Goal: Task Accomplishment & Management: Use online tool/utility

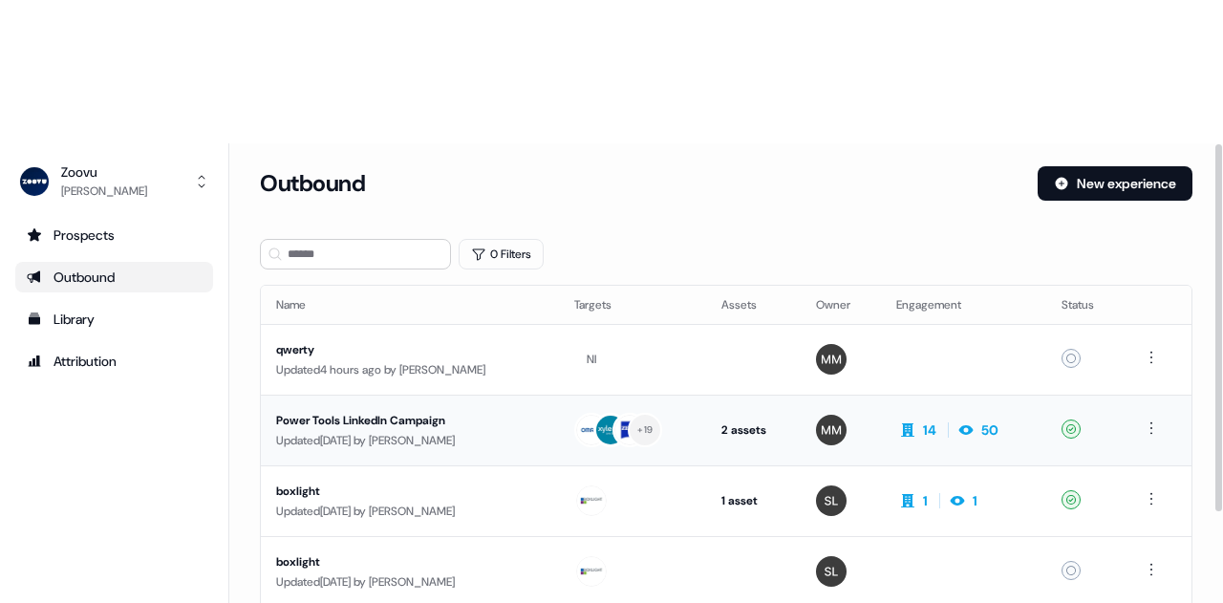
click at [409, 411] on div "Power Tools LinkedIn Campaign" at bounding box center [409, 420] width 267 height 19
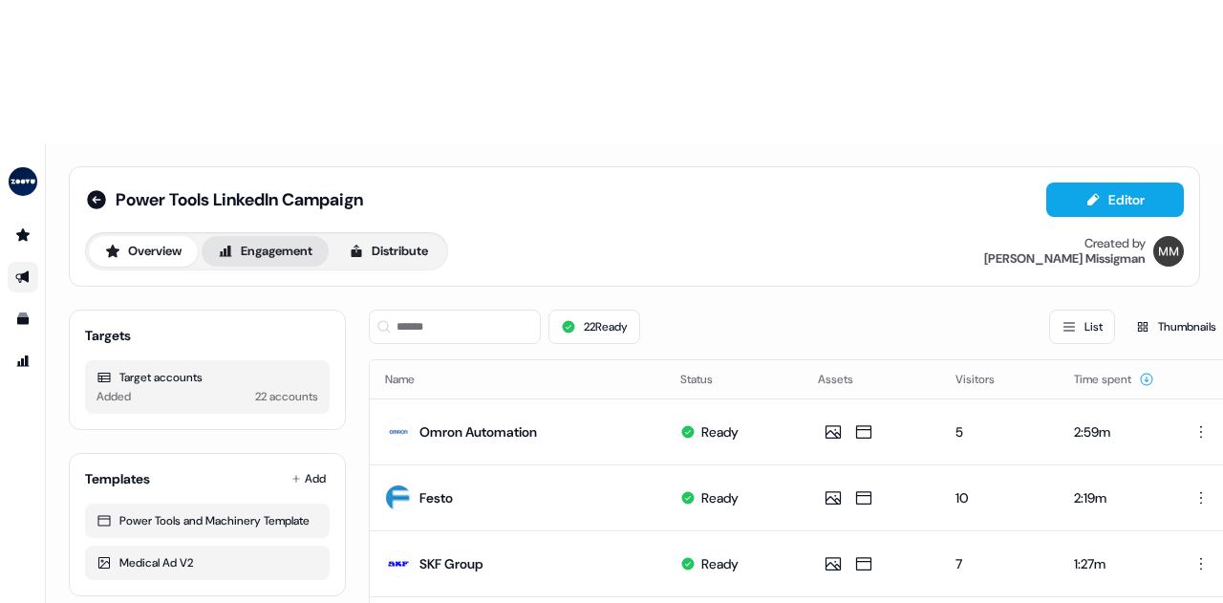
click at [277, 236] on button "Engagement" at bounding box center [265, 251] width 127 height 31
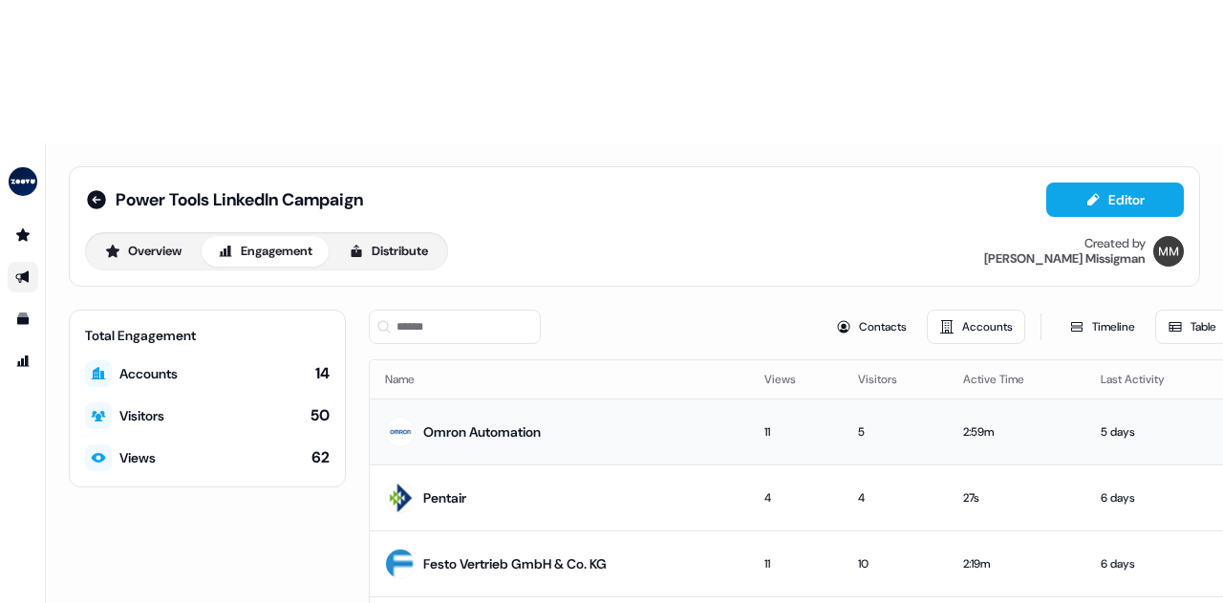
click at [538, 422] on div "Omron Automation" at bounding box center [481, 431] width 117 height 19
click at [163, 232] on div "Overview Engagement Distribute" at bounding box center [266, 251] width 363 height 38
click at [162, 236] on button "Overview" at bounding box center [143, 251] width 109 height 31
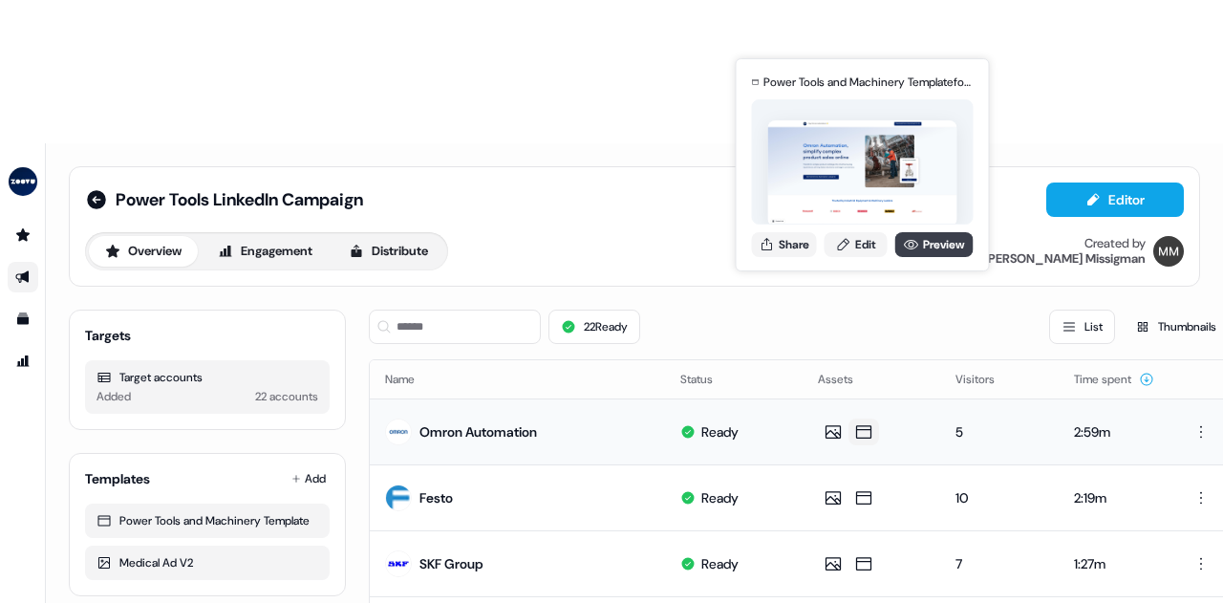
click at [908, 246] on icon at bounding box center [911, 244] width 15 height 15
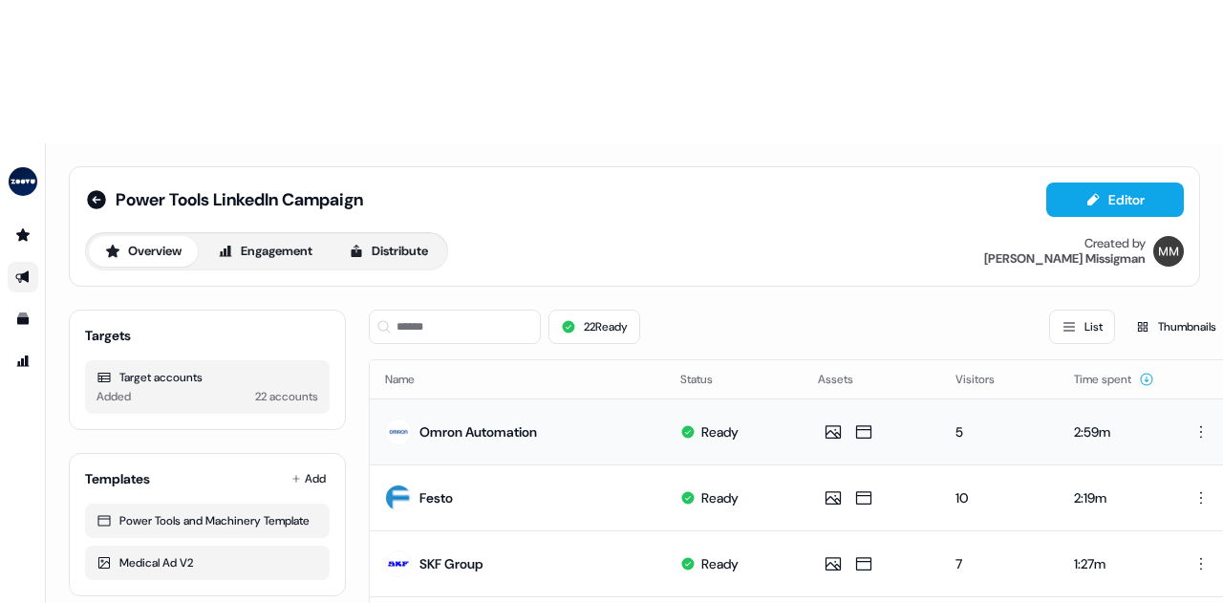
click at [623, 182] on div "Power Tools LinkedIn Campaign Editor" at bounding box center [634, 199] width 1099 height 34
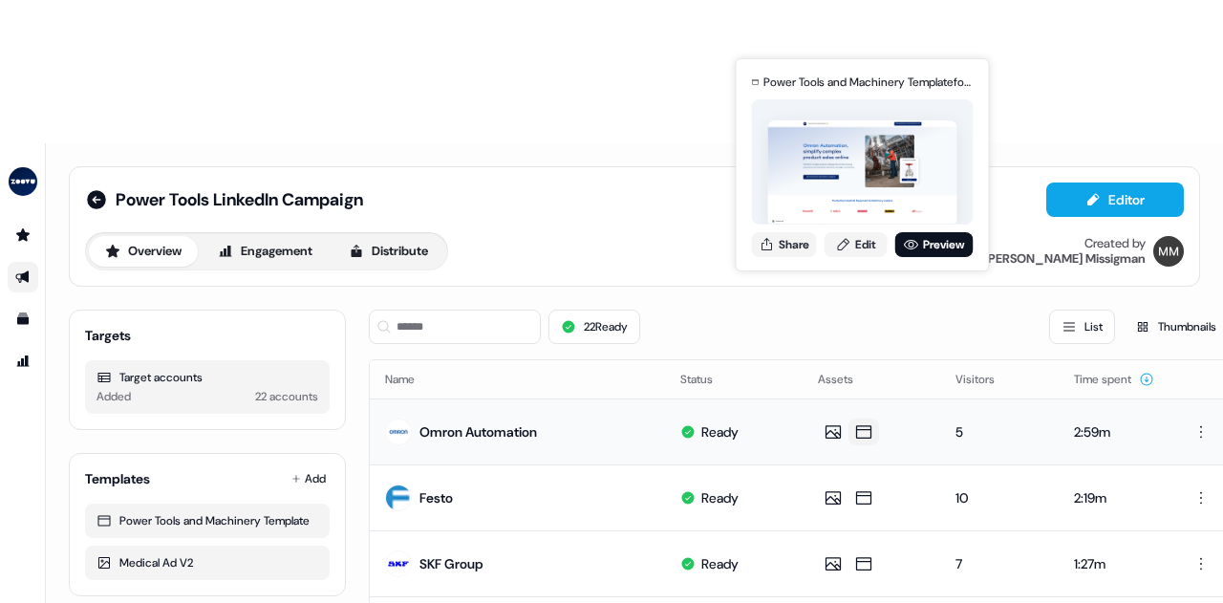
click at [864, 422] on icon at bounding box center [863, 431] width 23 height 19
click at [930, 241] on link "Preview" at bounding box center [934, 244] width 78 height 25
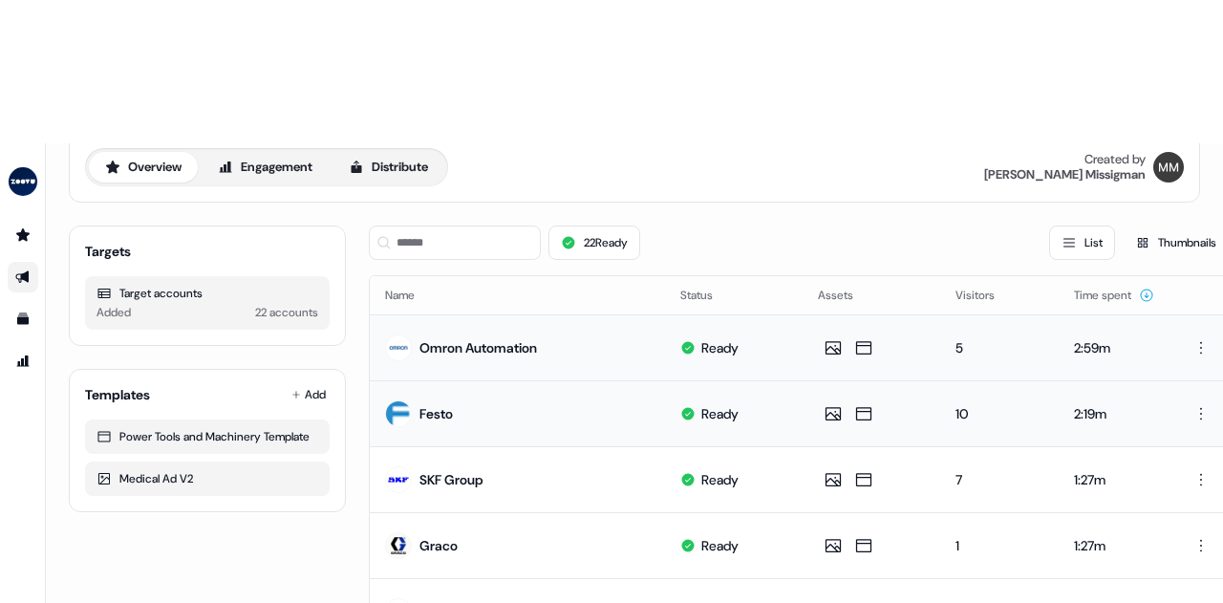
scroll to position [96, 0]
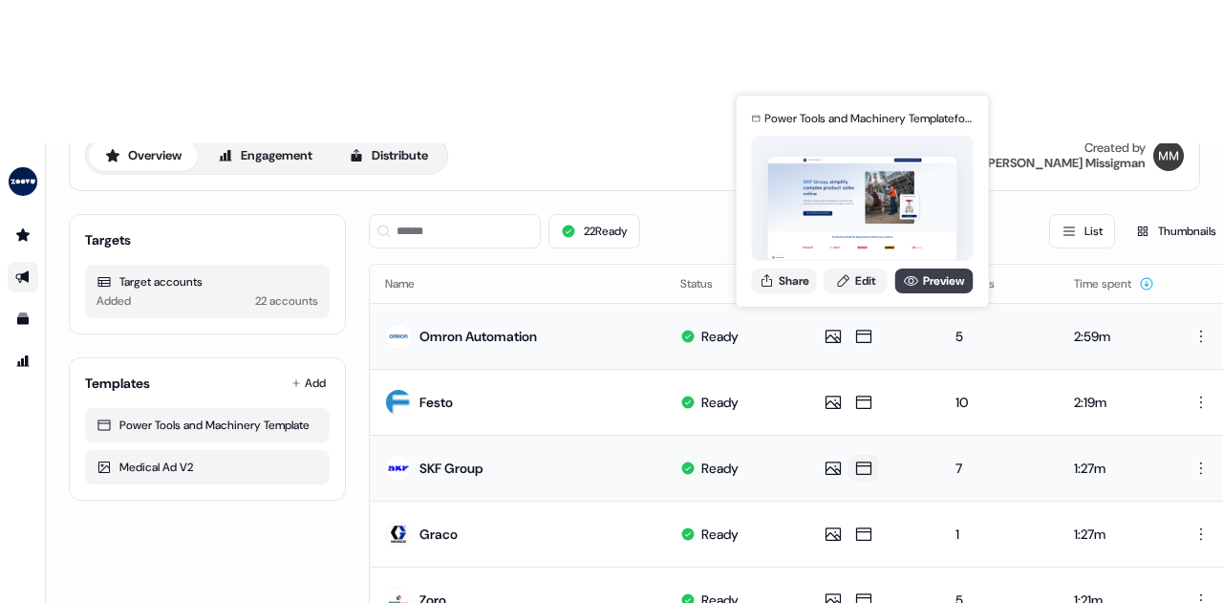
click at [905, 283] on icon at bounding box center [911, 280] width 15 height 15
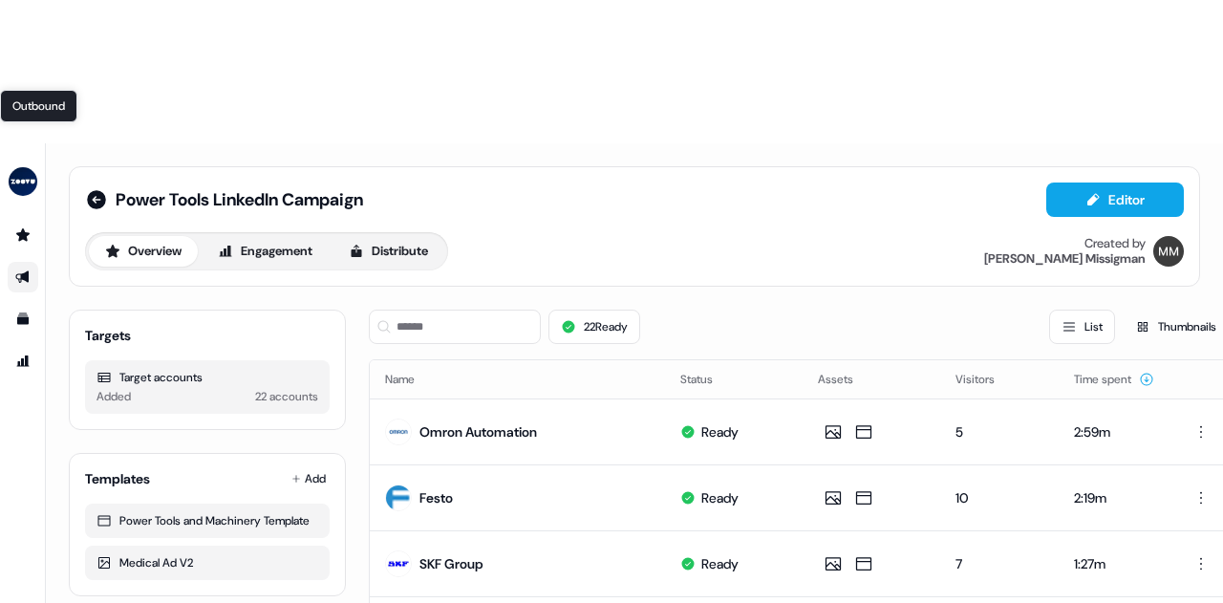
click at [26, 271] on icon "Go to outbound experience" at bounding box center [21, 277] width 13 height 12
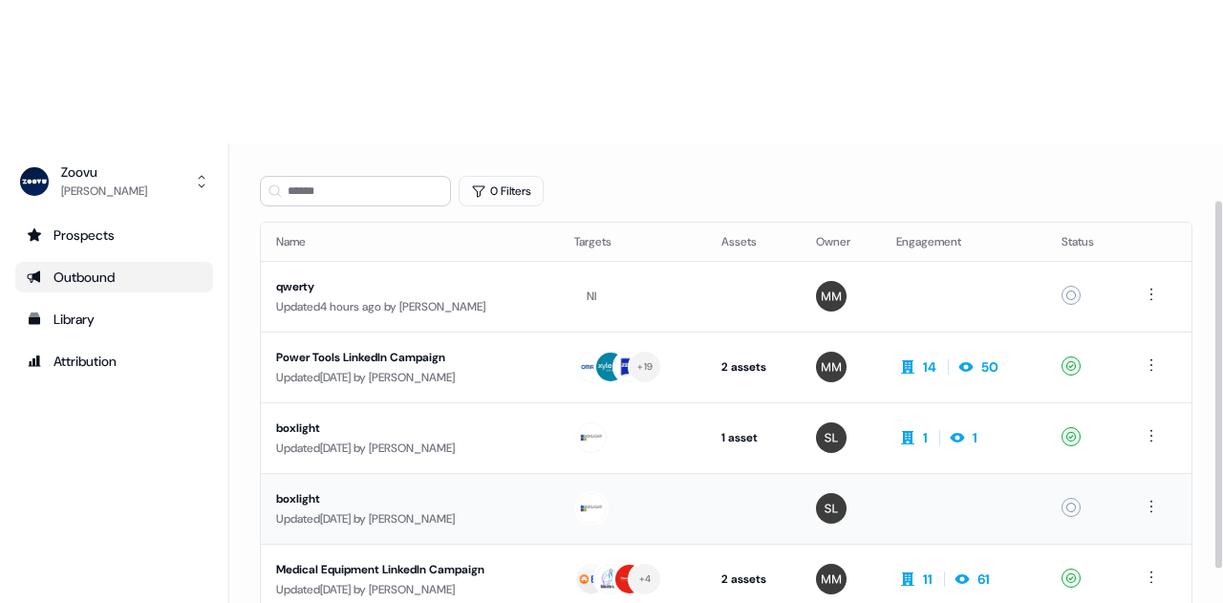
scroll to position [96, 0]
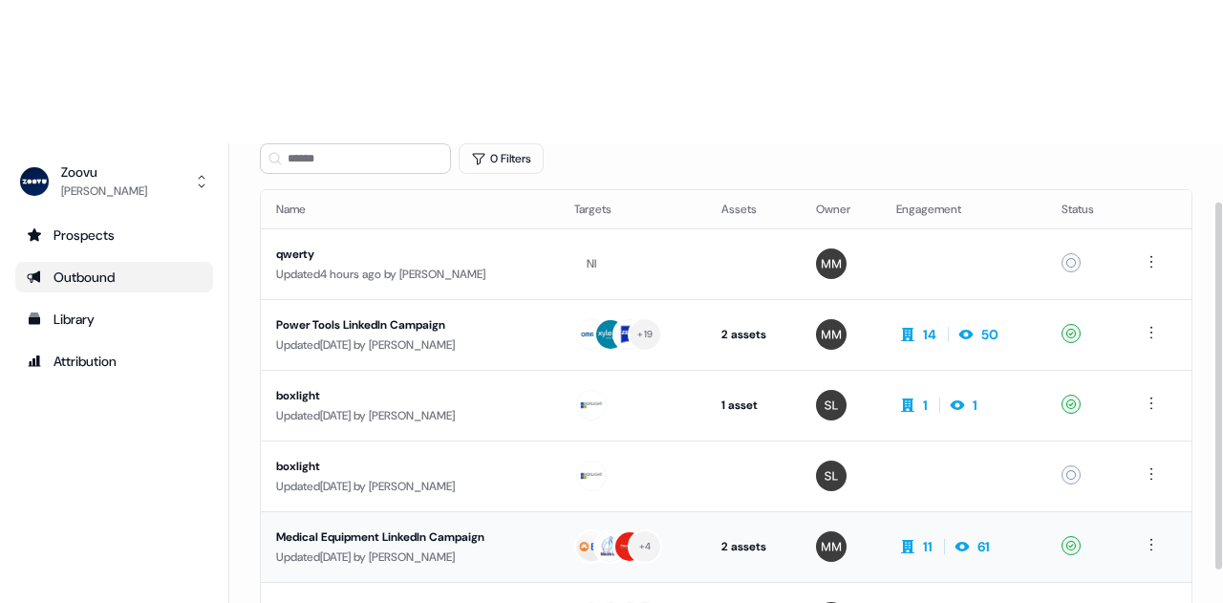
click at [465, 527] on div "Medical Equipment LinkedIn Campaign" at bounding box center [409, 536] width 267 height 19
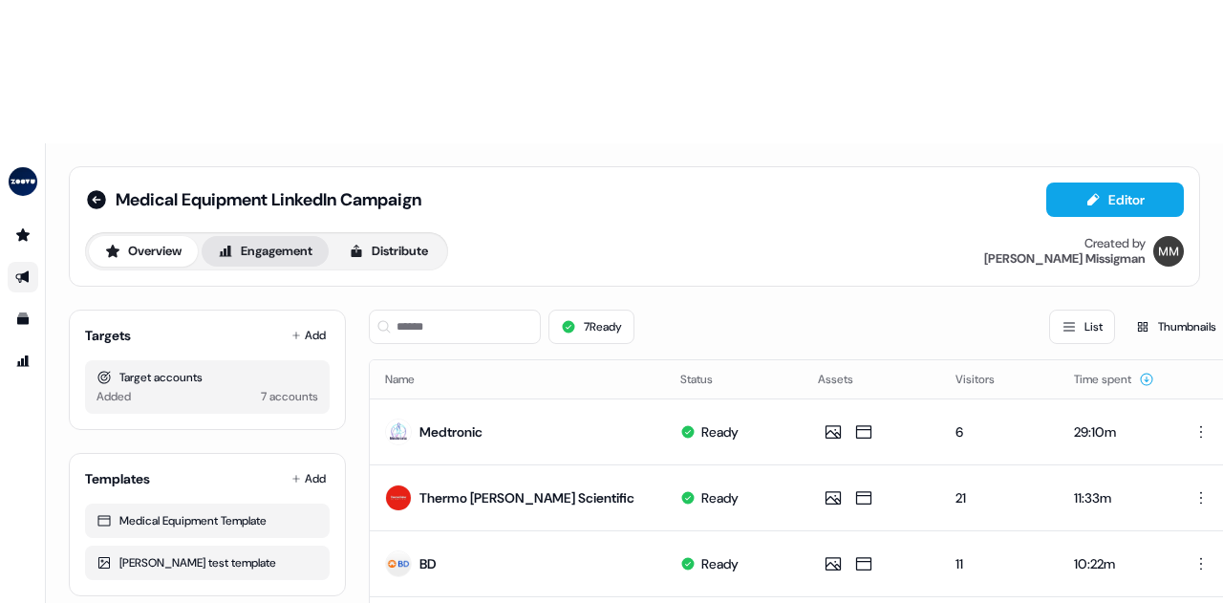
click at [223, 244] on icon at bounding box center [225, 251] width 15 height 15
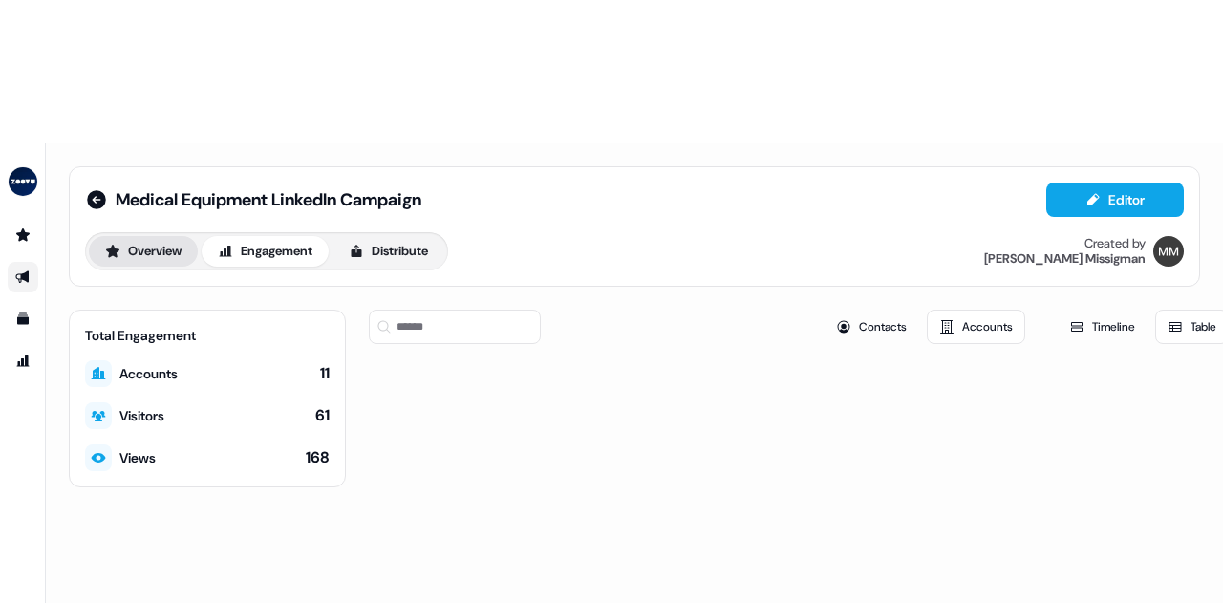
click at [180, 236] on button "Overview" at bounding box center [143, 251] width 109 height 31
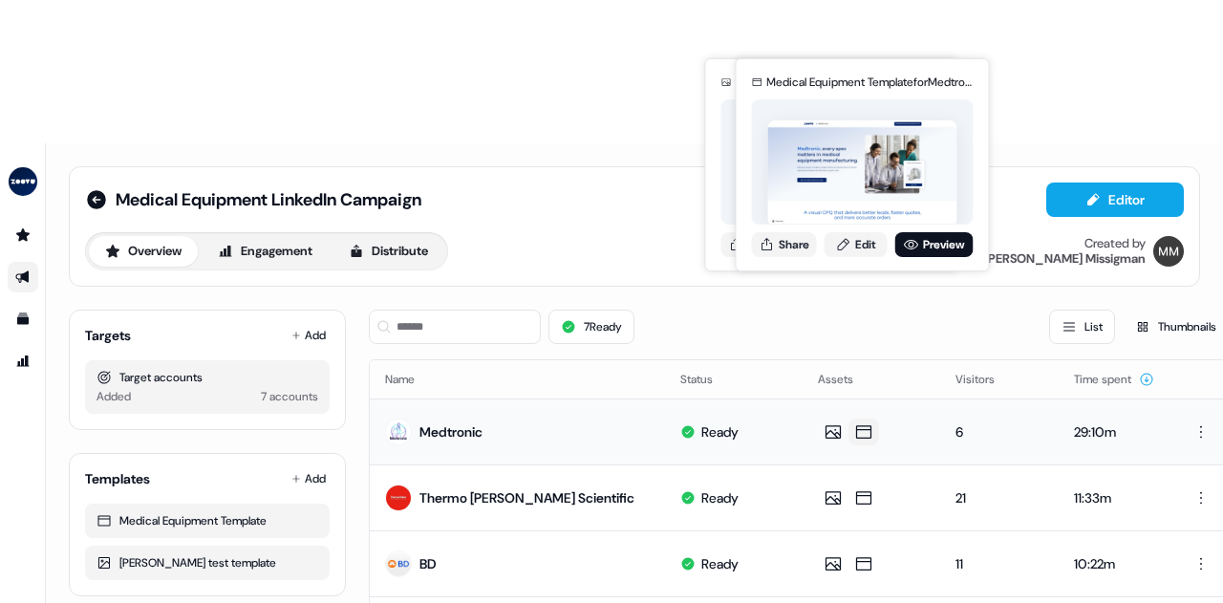
click at [856, 422] on icon at bounding box center [863, 431] width 23 height 19
click at [897, 248] on link "Preview" at bounding box center [934, 244] width 78 height 25
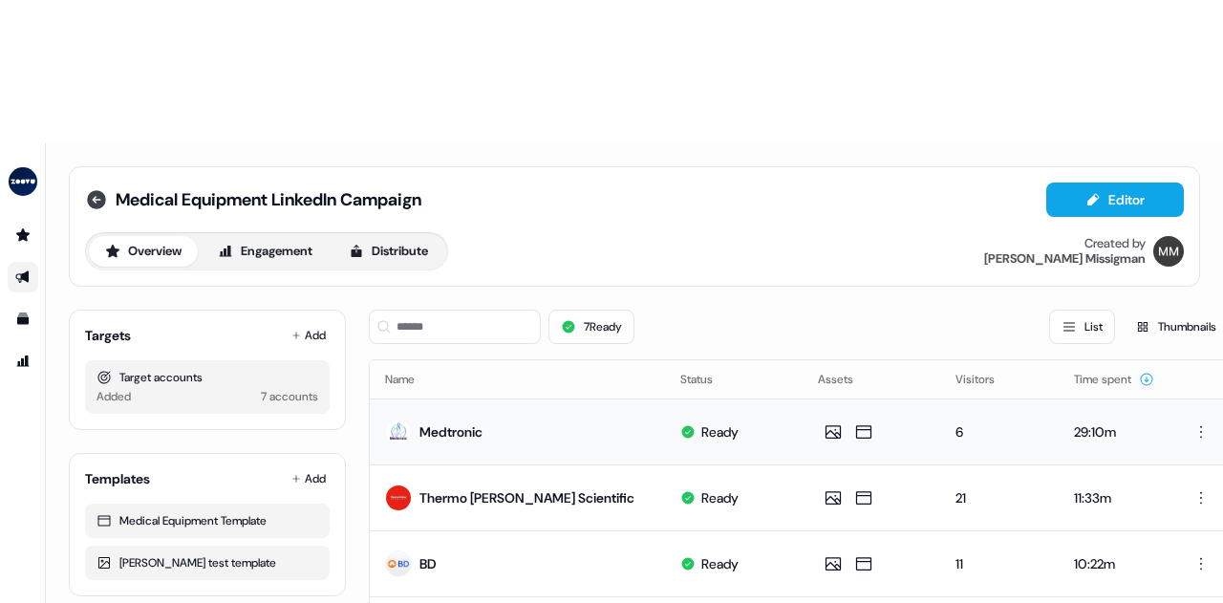
click at [96, 190] on icon at bounding box center [96, 199] width 19 height 19
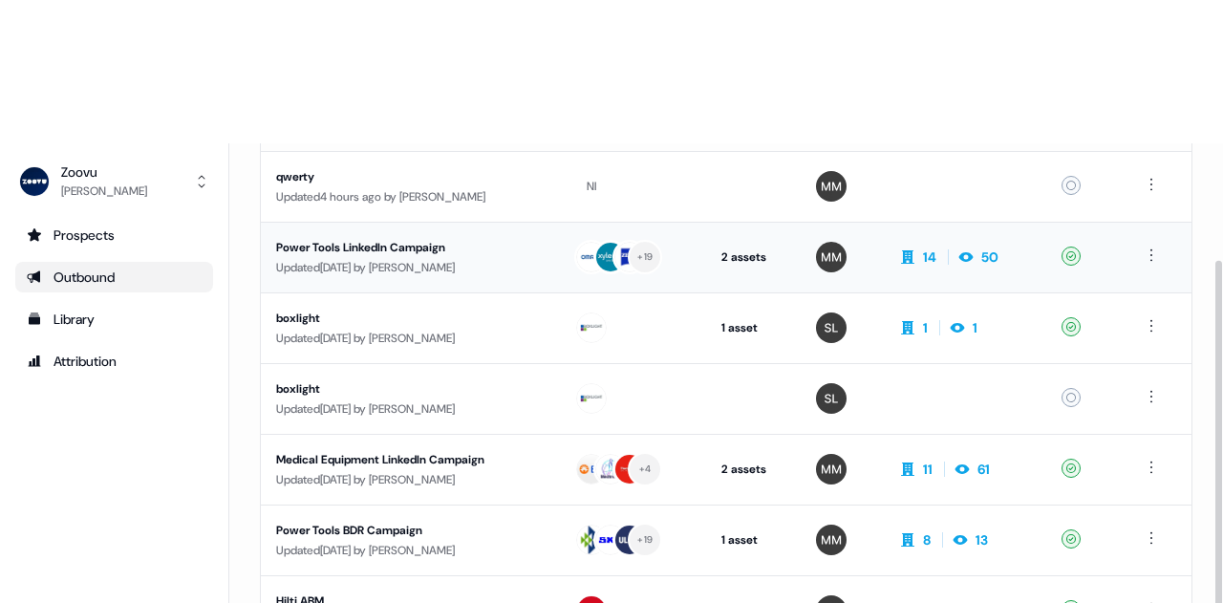
scroll to position [191, 0]
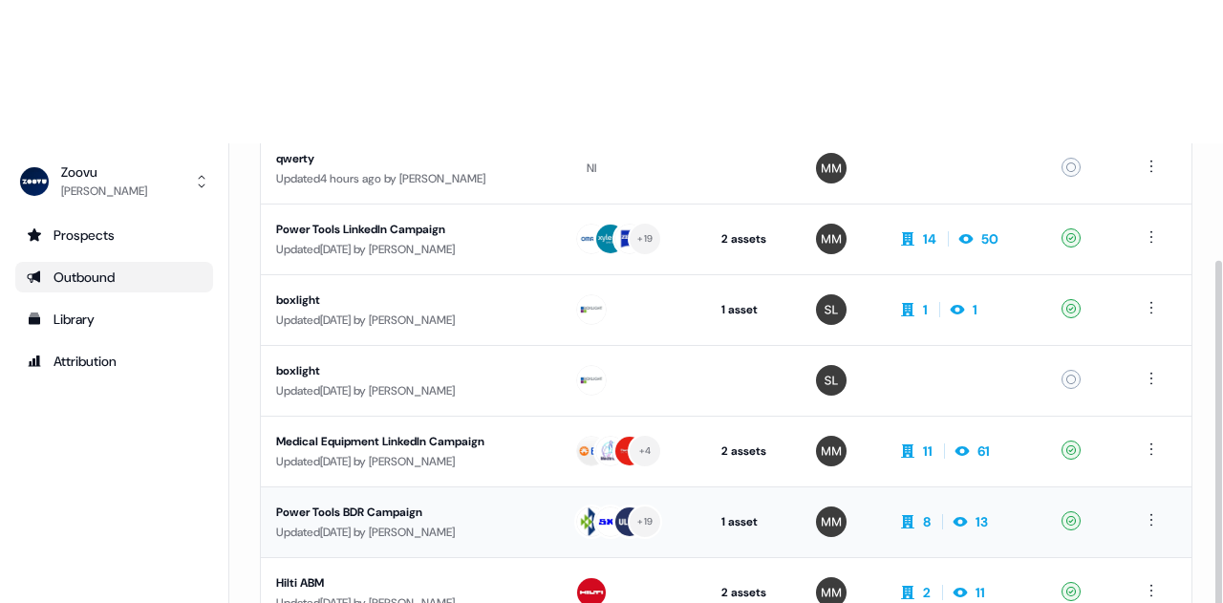
click at [406, 502] on div "Power Tools BDR Campaign" at bounding box center [409, 511] width 267 height 19
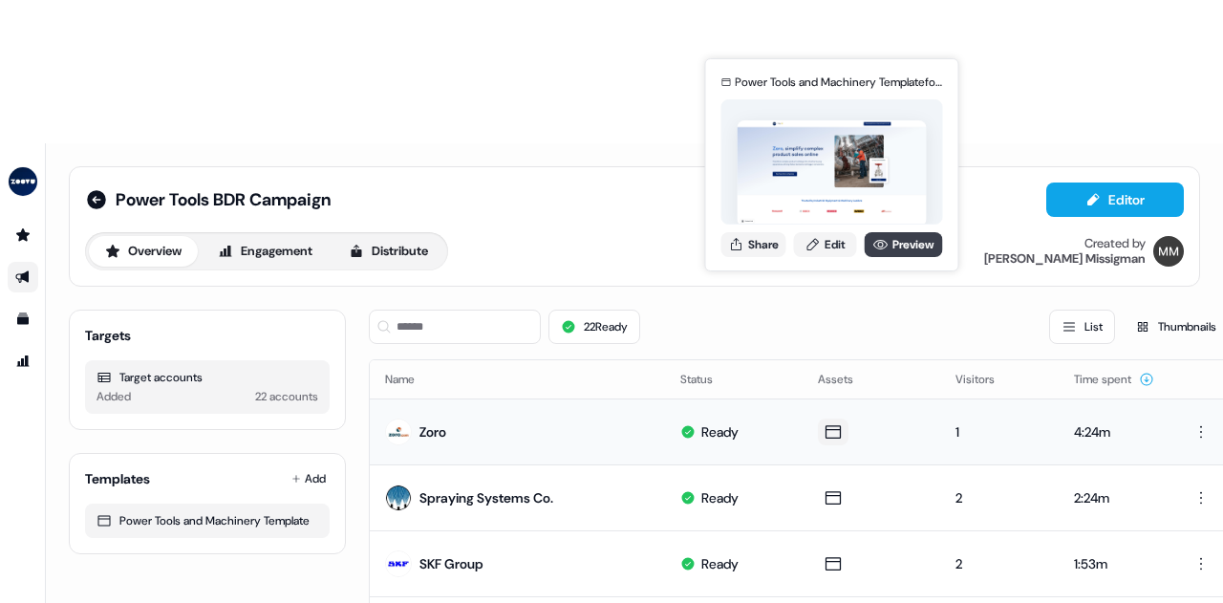
click at [880, 247] on icon at bounding box center [880, 245] width 14 height 10
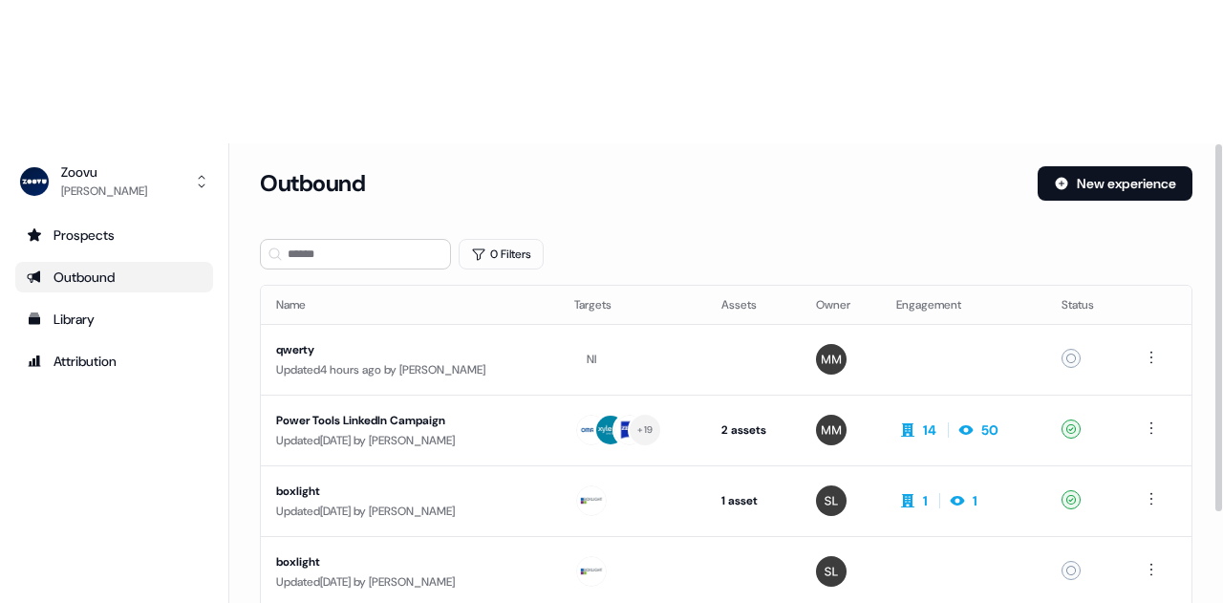
click at [440, 143] on div "Loading... Outbound New experience 0 Filters Name Targets Assets Owner Engageme…" at bounding box center [725, 444] width 993 height 603
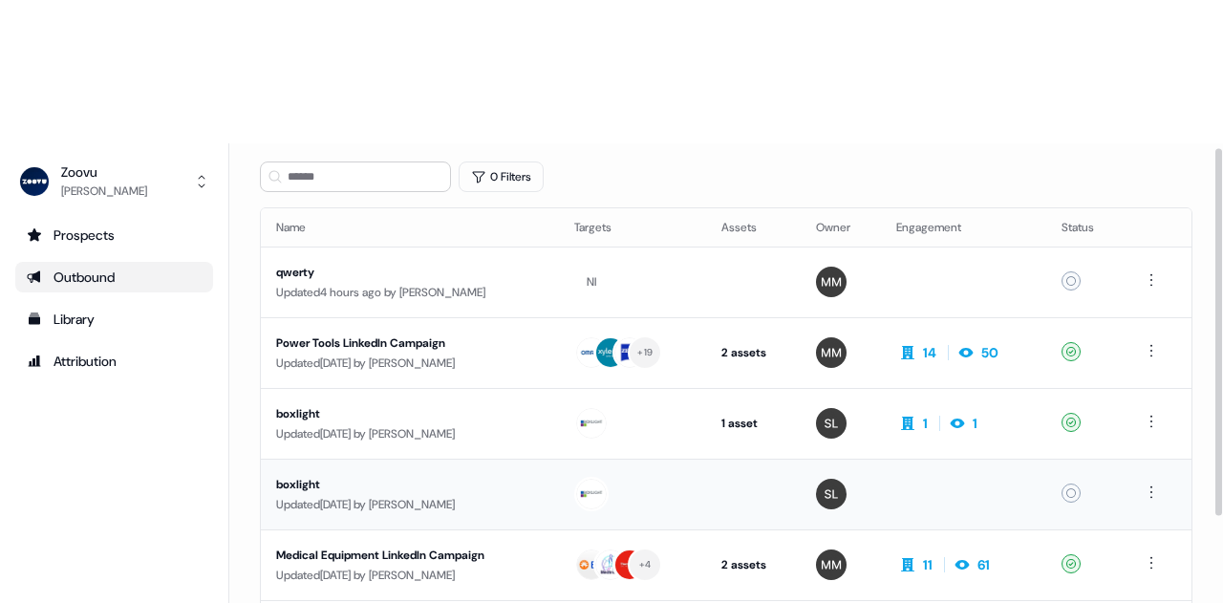
scroll to position [191, 0]
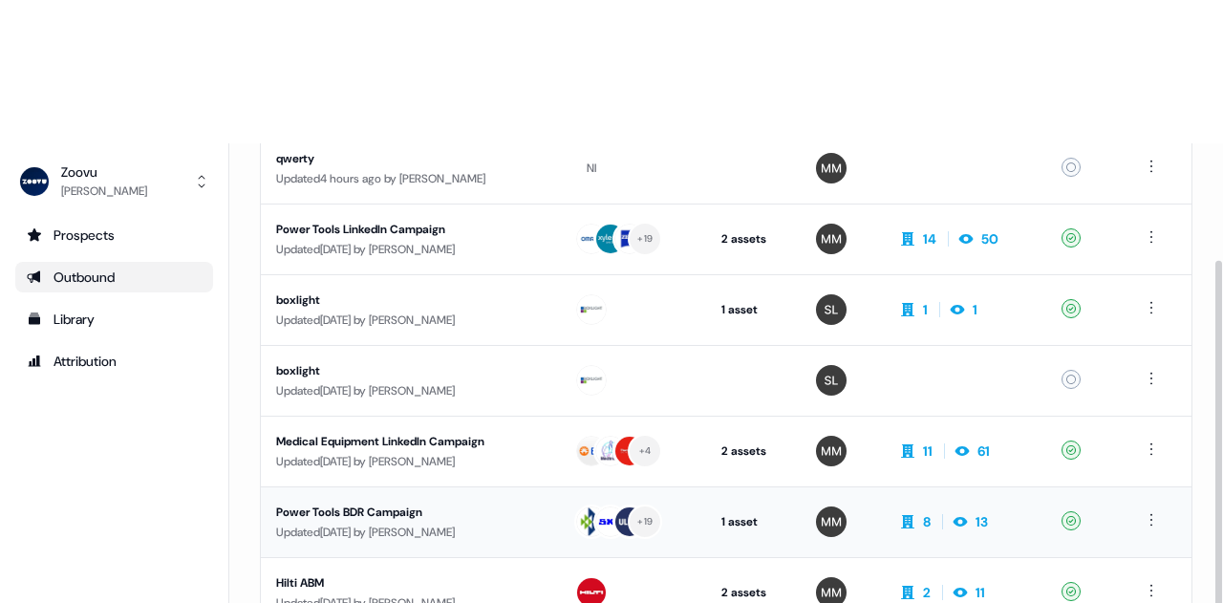
click at [373, 502] on div "Power Tools BDR Campaign" at bounding box center [409, 511] width 267 height 19
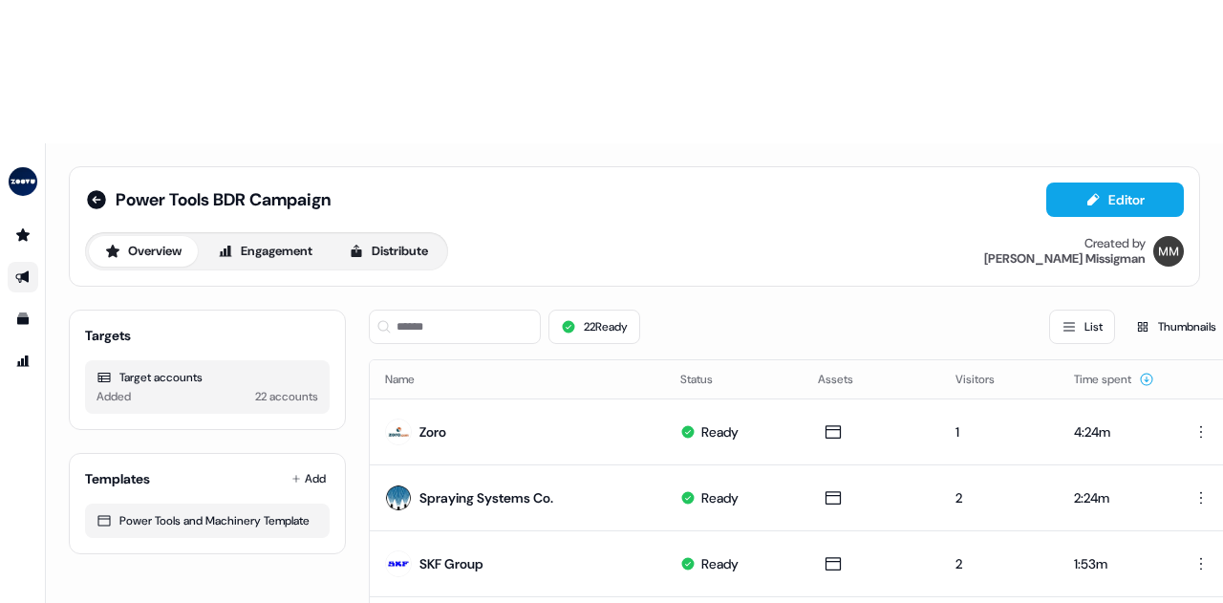
click at [576, 182] on div "Power Tools BDR Campaign Editor Overview Engagement Distribute Created by Morga…" at bounding box center [634, 226] width 1099 height 88
click at [699, 182] on div "Power Tools BDR Campaign Editor Overview Engagement Distribute Created by Morga…" at bounding box center [634, 226] width 1099 height 88
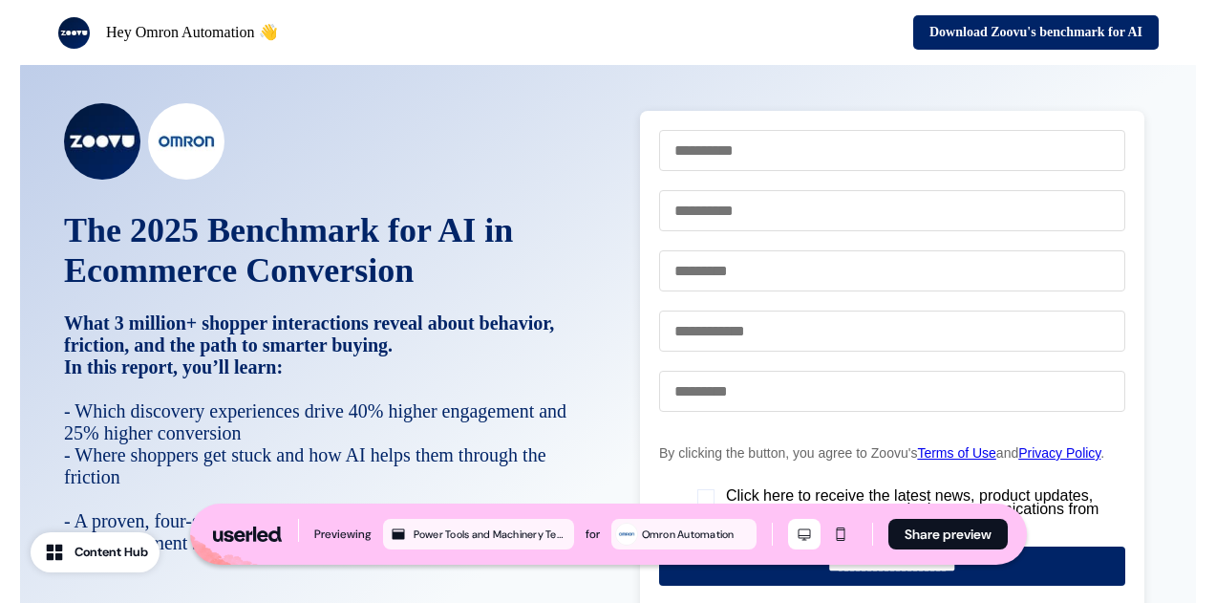
scroll to position [4039, 0]
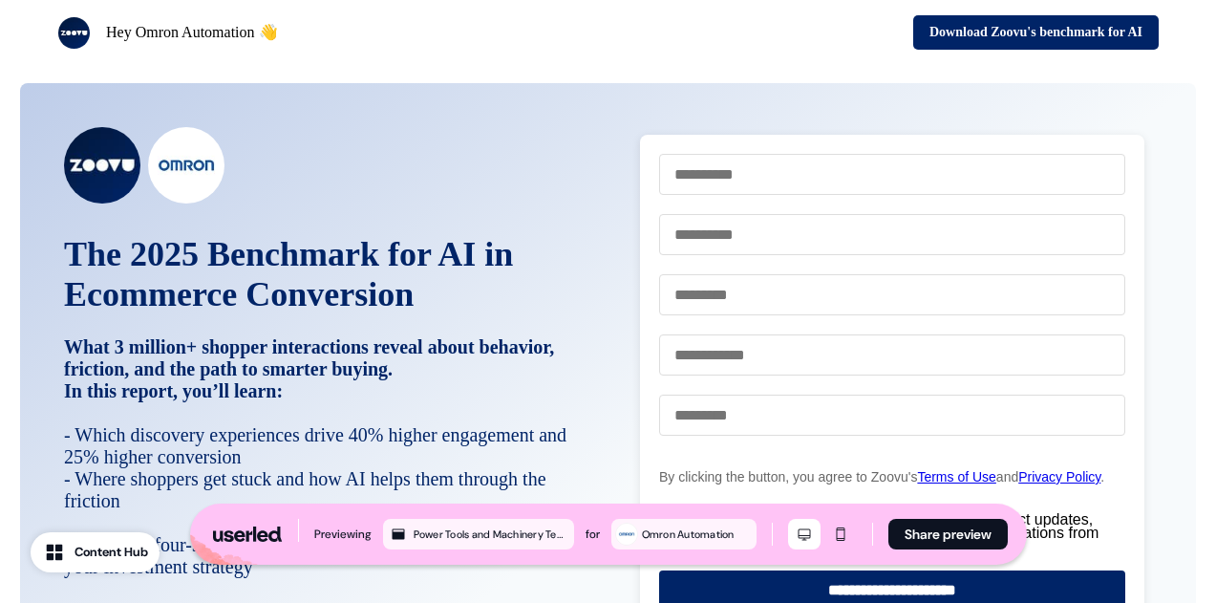
click at [55, 295] on div "The 2025 Benchmark for AI in Ecommerce Conversion What 3 million+ shopper inter…" at bounding box center [608, 509] width 1176 height 852
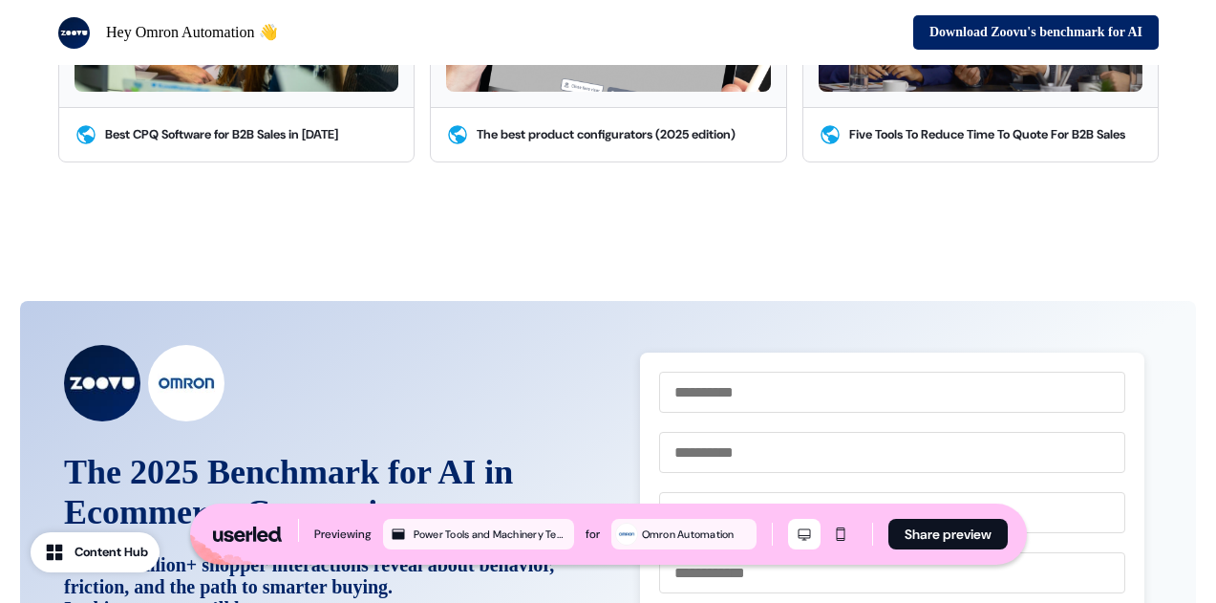
scroll to position [4107, 0]
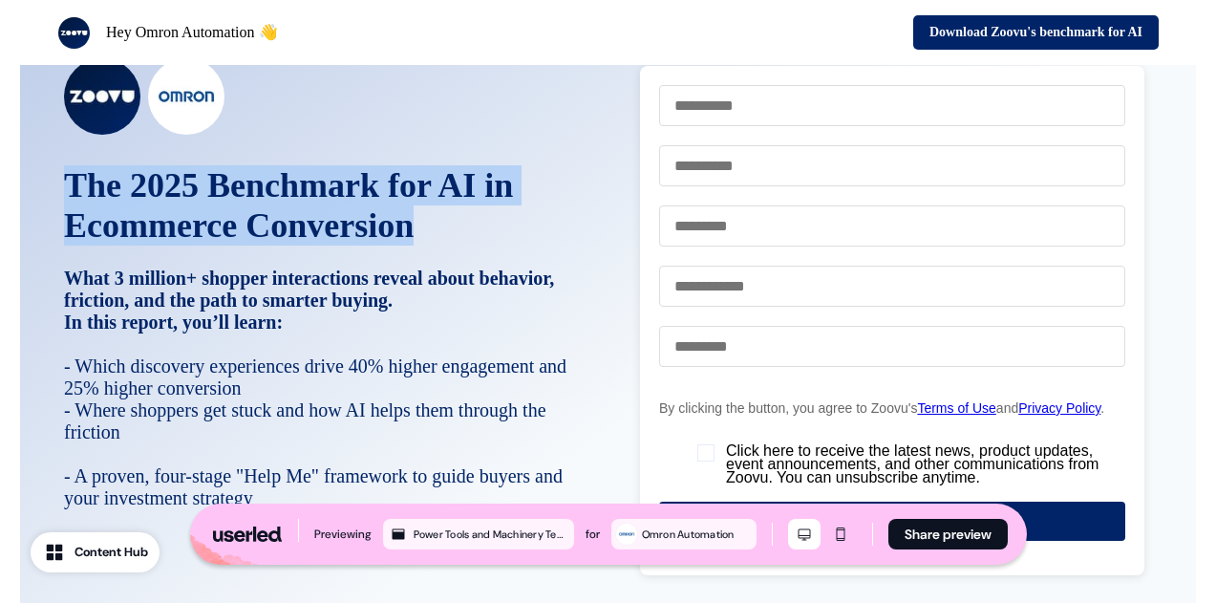
drag, startPoint x: 242, startPoint y: 224, endPoint x: 497, endPoint y: 269, distance: 259.1
click at [497, 269] on div "The 2025 Benchmark for AI in Ecommerce Conversion What 3 million+ shopper inter…" at bounding box center [608, 440] width 1176 height 852
click at [498, 257] on p "The 2025 Benchmark for AI in Ecommerce Conversion What 3 million+ shopper inter…" at bounding box center [333, 238] width 538 height 146
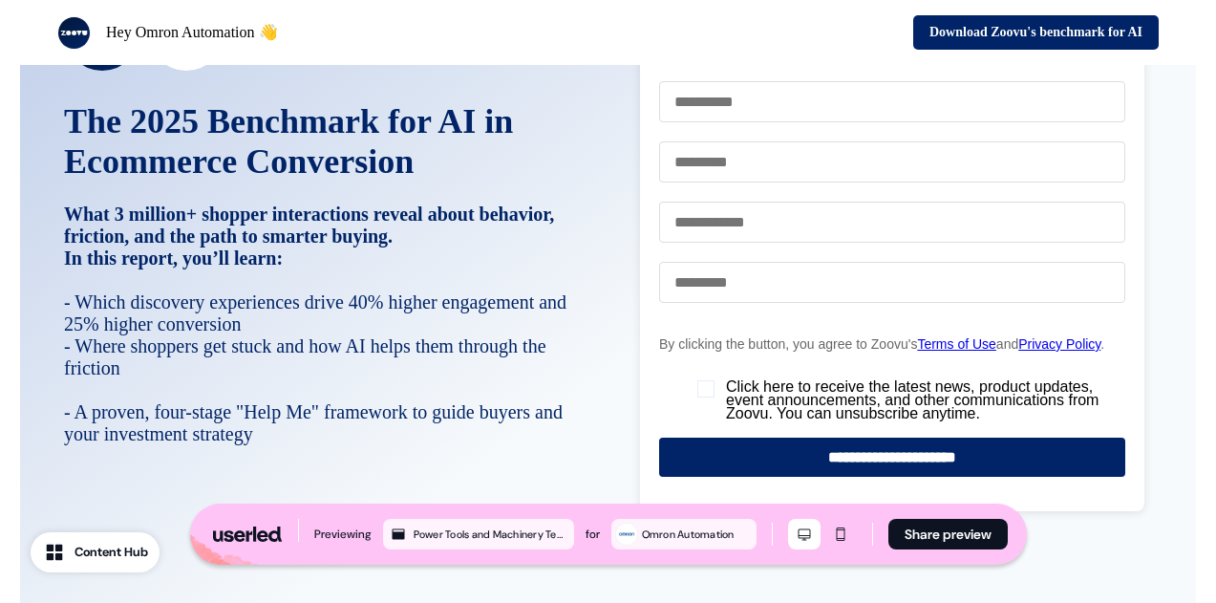
scroll to position [4203, 0]
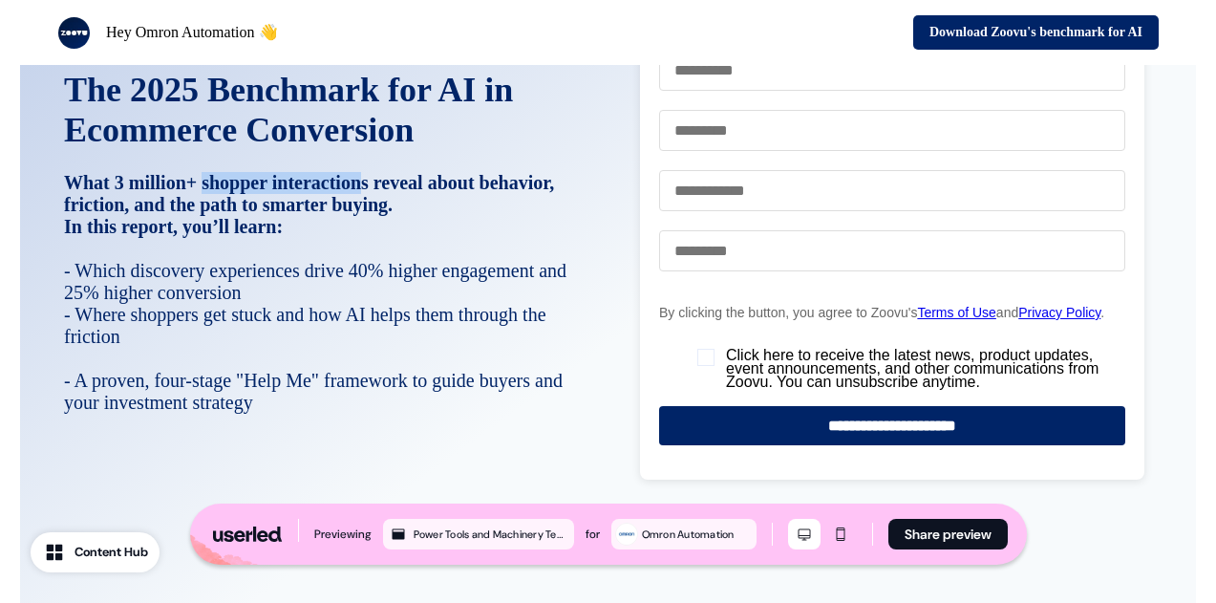
drag, startPoint x: 222, startPoint y: 215, endPoint x: 402, endPoint y: 215, distance: 180.5
click at [402, 215] on strong "The 2025 Benchmark for AI in Ecommerce Conversion What 3 million+ shopper inter…" at bounding box center [309, 149] width 490 height 131
click at [442, 215] on strong "The 2025 Benchmark for AI in Ecommerce Conversion What 3 million+ shopper inter…" at bounding box center [309, 149] width 490 height 131
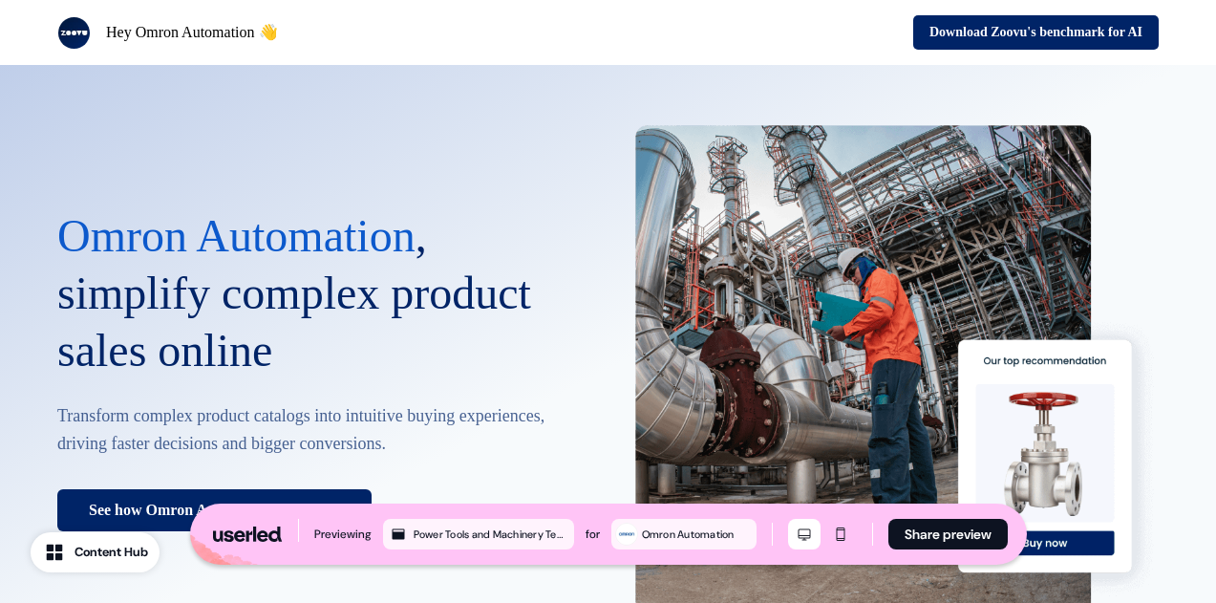
scroll to position [0, 0]
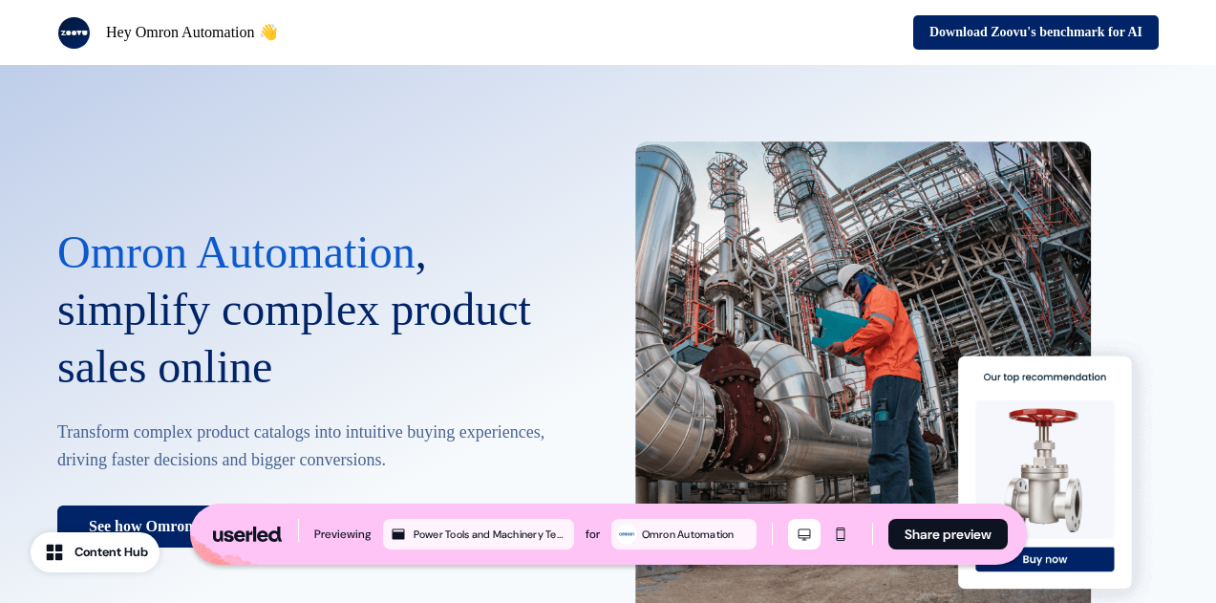
drag, startPoint x: 574, startPoint y: 87, endPoint x: 558, endPoint y: 90, distance: 16.5
click at [558, 90] on div "Omron Automation , simplify complex product sales online Transform complex prod…" at bounding box center [608, 385] width 1216 height 641
click at [525, 109] on div "Omron Automation , simplify complex product sales online Transform complex prod…" at bounding box center [608, 385] width 1216 height 641
click at [527, 108] on div "Omron Automation , simplify complex product sales online Transform complex prod…" at bounding box center [608, 385] width 1216 height 641
click at [345, 107] on div "Omron Automation , simplify complex product sales online Transform complex prod…" at bounding box center [608, 385] width 1216 height 641
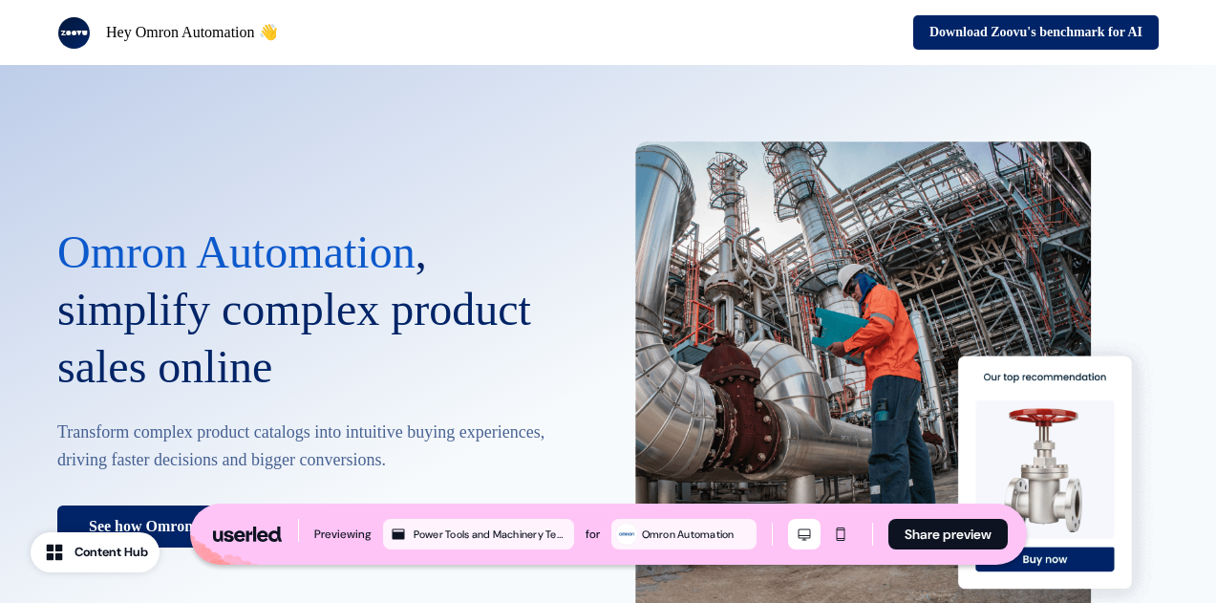
click at [176, 164] on div "Omron Automation , simplify complex product sales online Transform complex prod…" at bounding box center [608, 385] width 1216 height 641
click at [540, 119] on div "Omron Automation , simplify complex product sales online Transform complex prod…" at bounding box center [608, 385] width 1216 height 641
click at [304, 144] on div "Omron Automation , simplify complex product sales online Transform complex prod…" at bounding box center [608, 385] width 1216 height 641
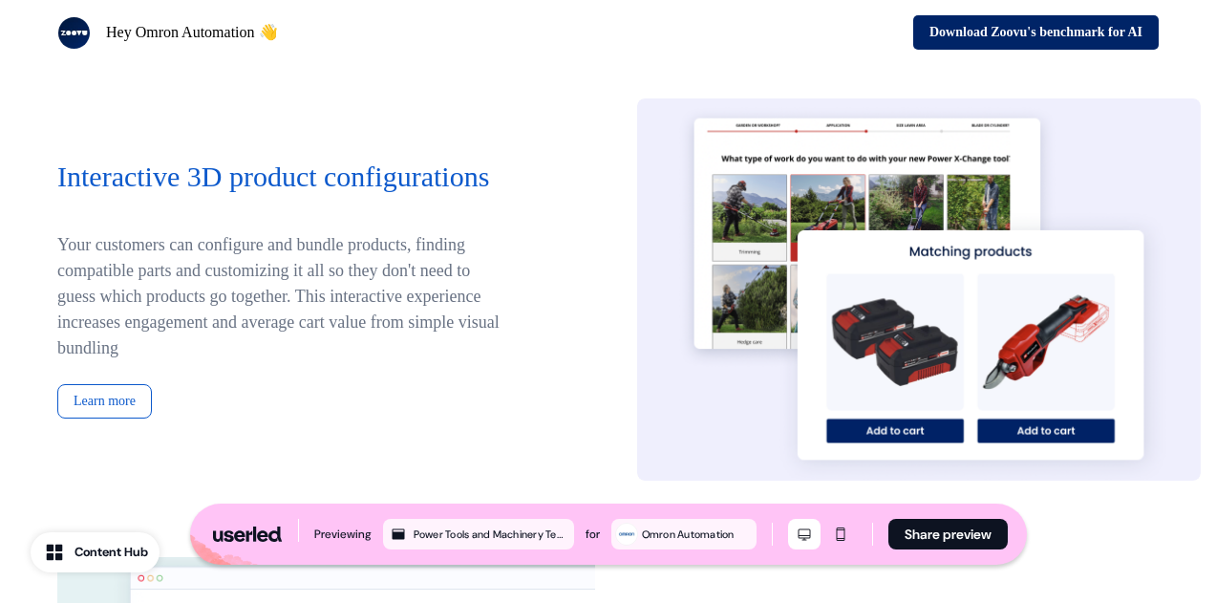
scroll to position [1137, 0]
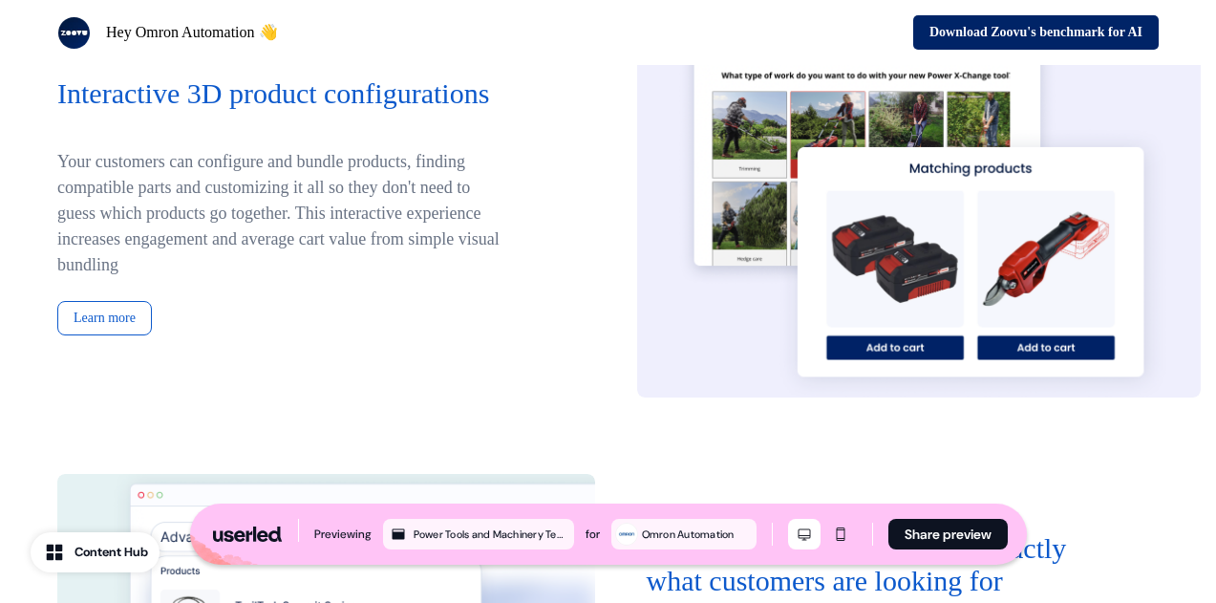
click at [476, 246] on p "Your customers can configure and bundle products, finding compatible parts and …" at bounding box center [284, 200] width 454 height 155
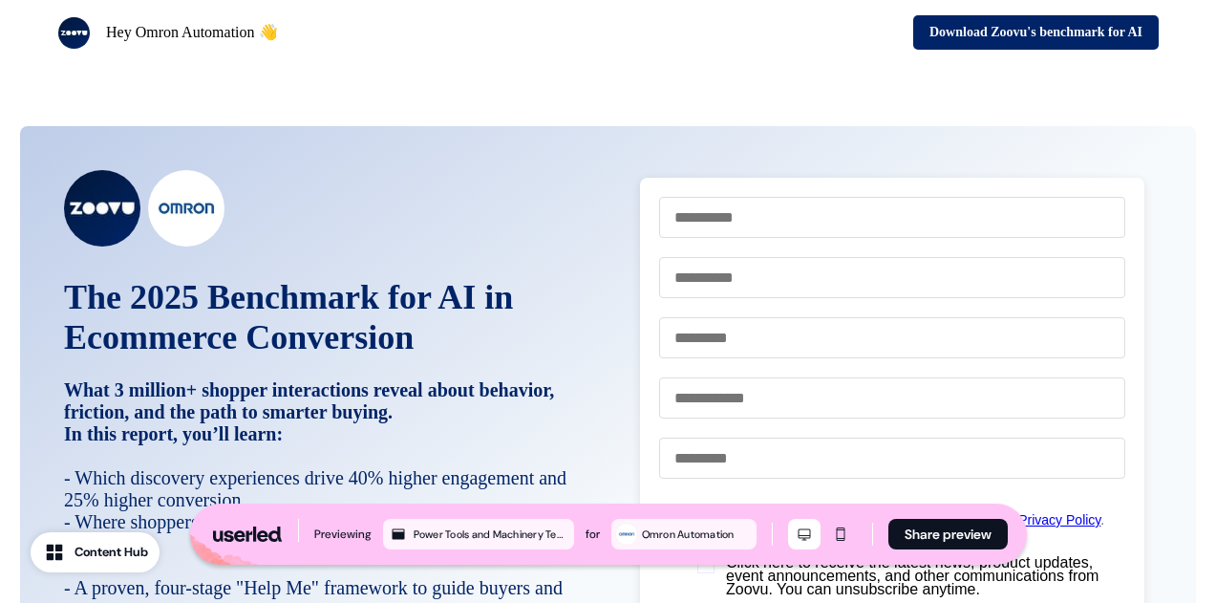
scroll to position [4083, 0]
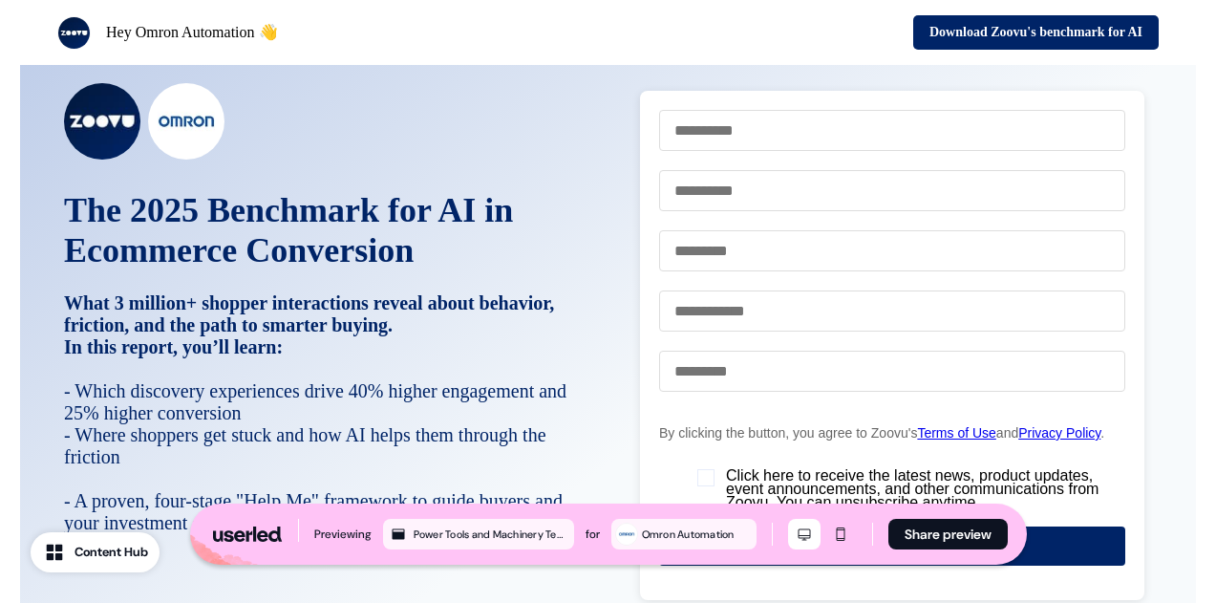
click at [440, 129] on div at bounding box center [333, 121] width 538 height 76
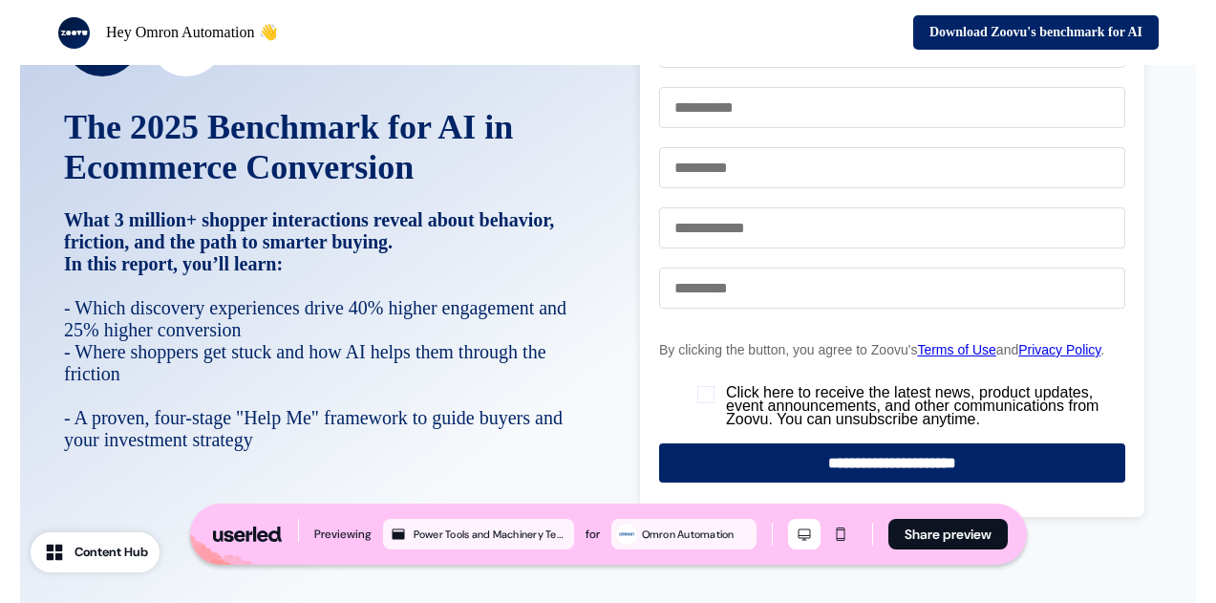
scroll to position [4223, 0]
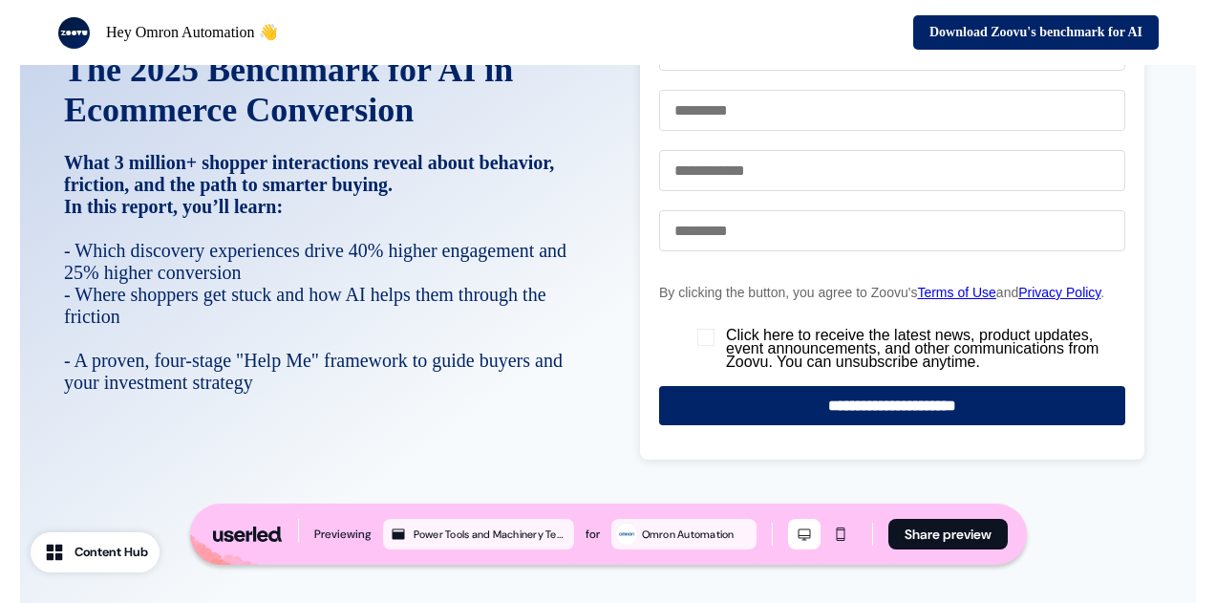
click at [557, 160] on p "The 2025 Benchmark for AI in Ecommerce Conversion What 3 million+ shopper inter…" at bounding box center [333, 123] width 538 height 146
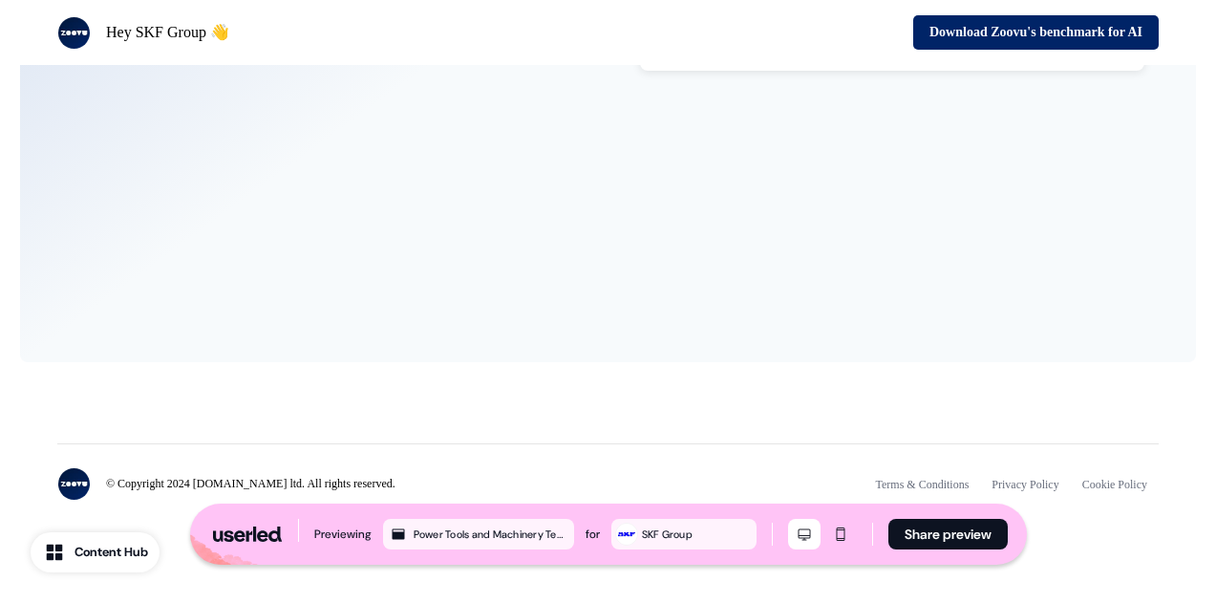
scroll to position [4039, 0]
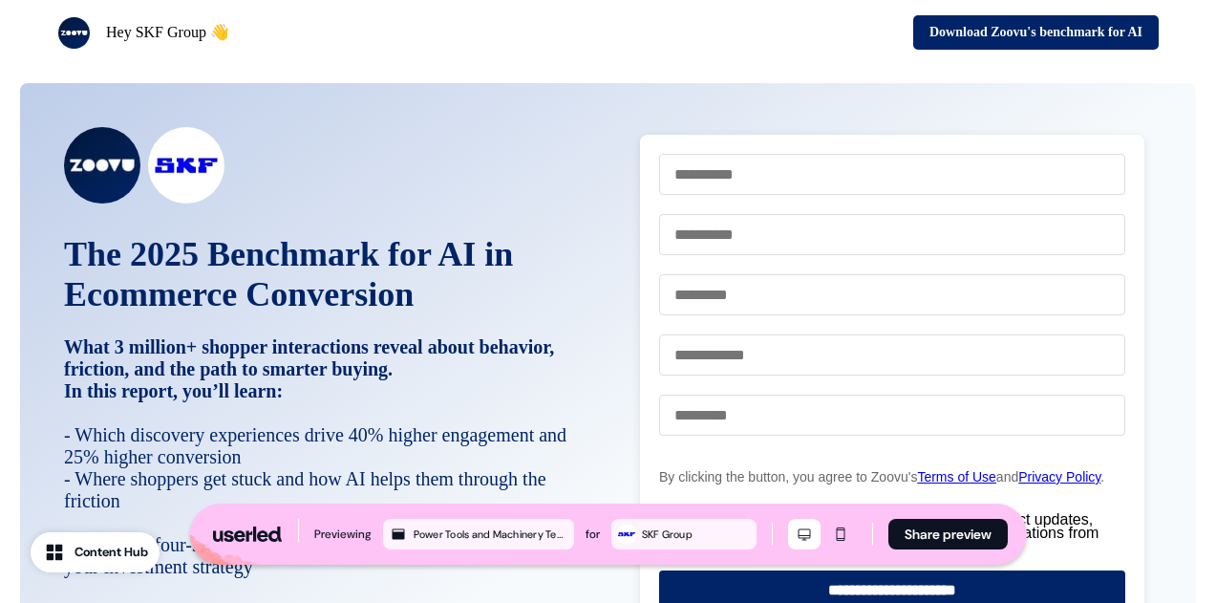
click at [552, 138] on div "The 2025 Benchmark for AI in Ecommerce Conversion What 3 million+ shopper inter…" at bounding box center [608, 509] width 1176 height 852
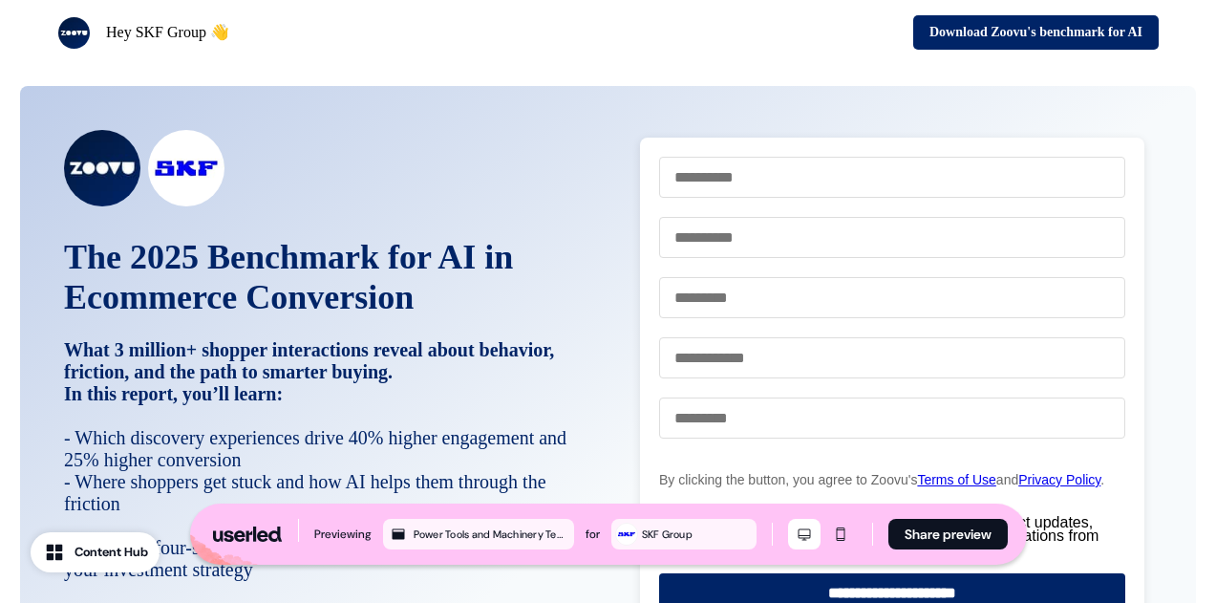
click at [480, 64] on div "Hey SKF Group 👋 Download Zoovu's benchmark for AI" at bounding box center [608, 32] width 1216 height 65
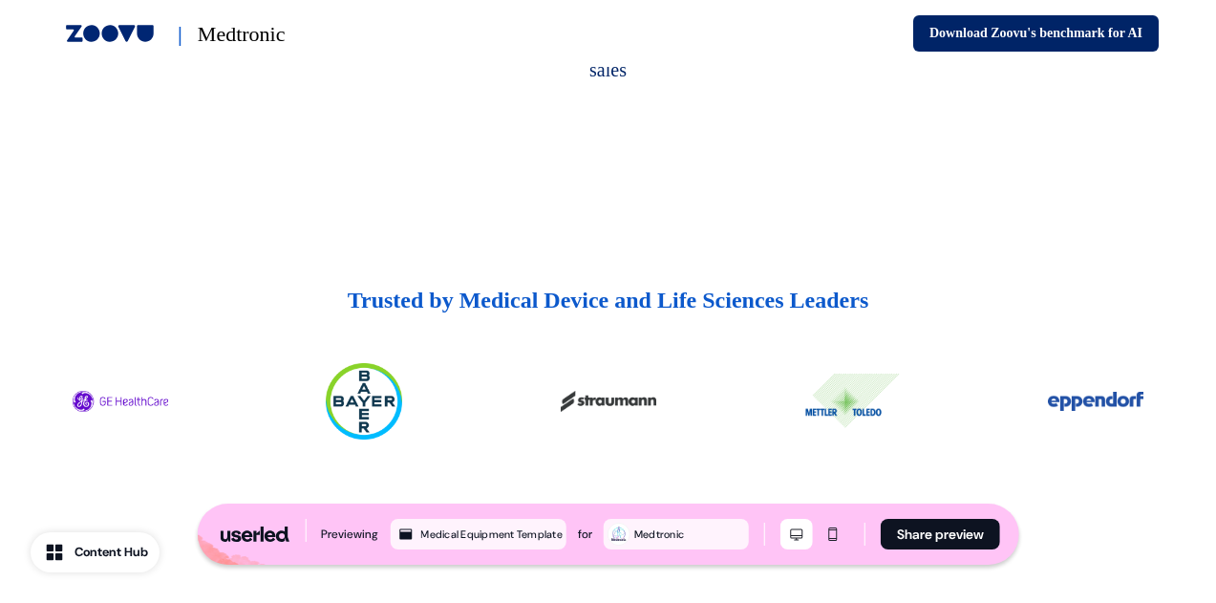
scroll to position [2957, 0]
